Goal: Navigation & Orientation: Find specific page/section

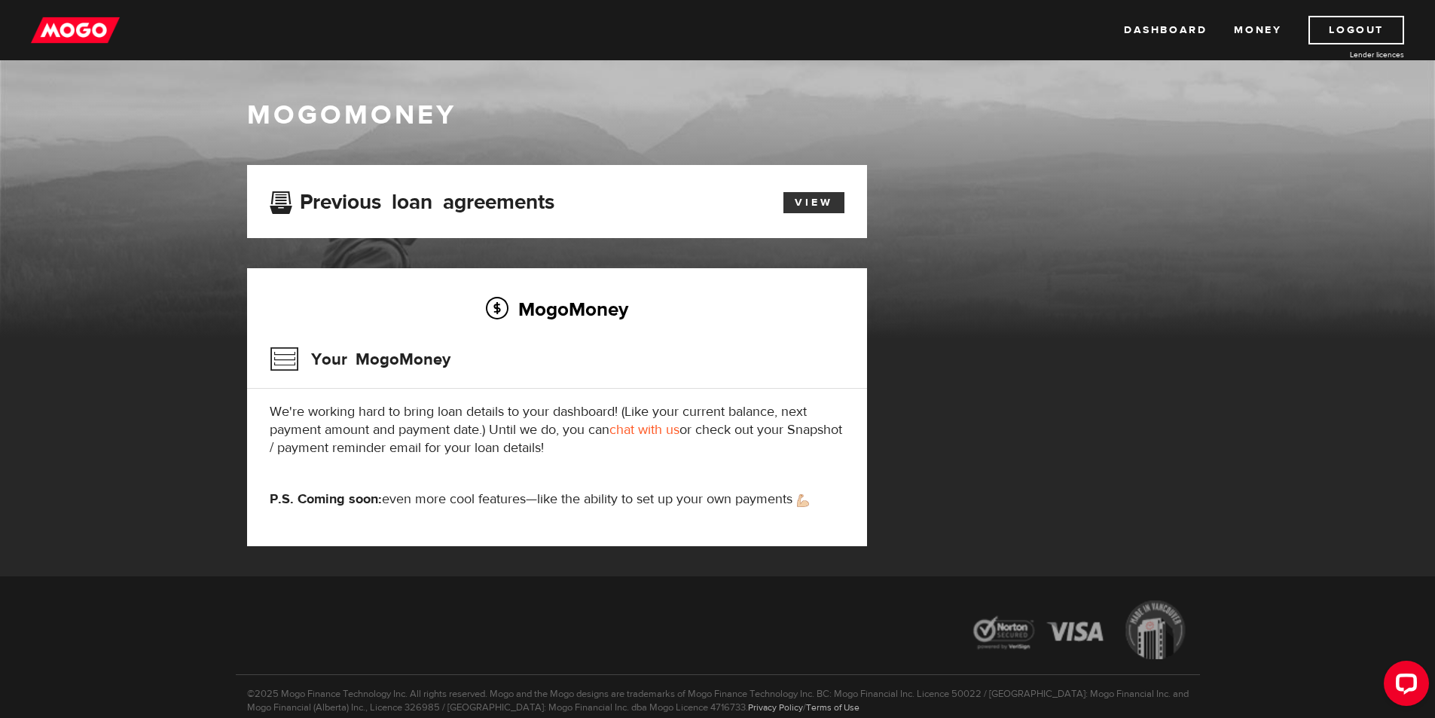
click at [824, 202] on link "View" at bounding box center [813, 202] width 61 height 21
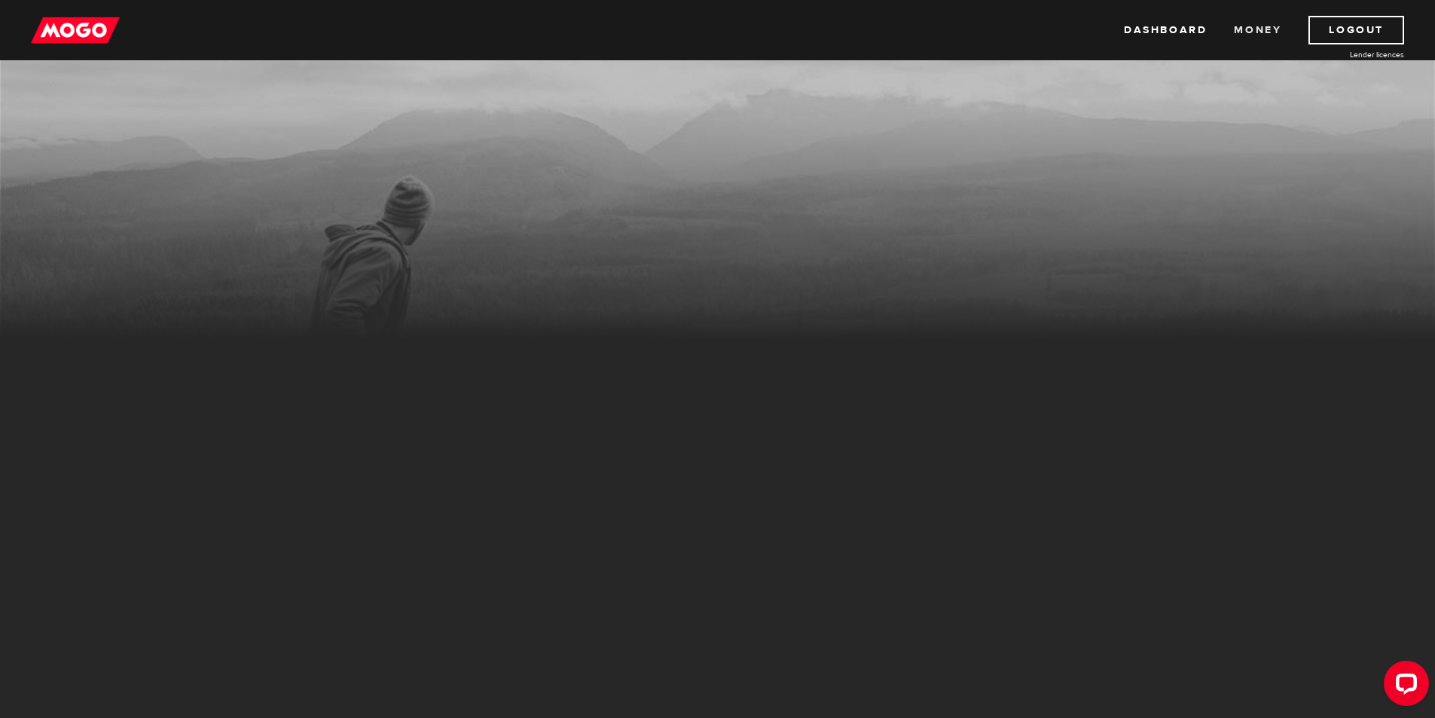
click at [1247, 34] on link "Money" at bounding box center [1257, 30] width 47 height 29
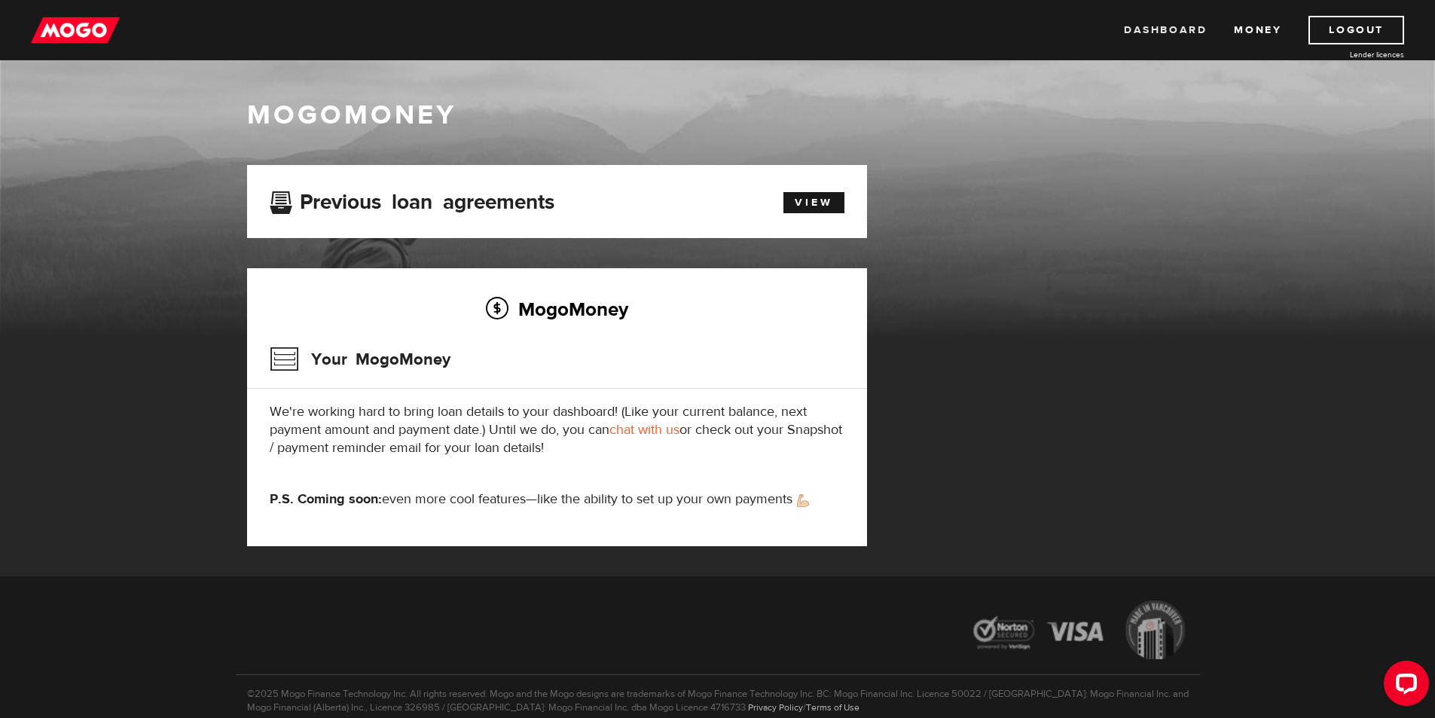
click at [1164, 32] on link "Dashboard" at bounding box center [1165, 30] width 83 height 29
click at [1170, 35] on link "Dashboard" at bounding box center [1165, 30] width 83 height 29
